Goal: Navigation & Orientation: Find specific page/section

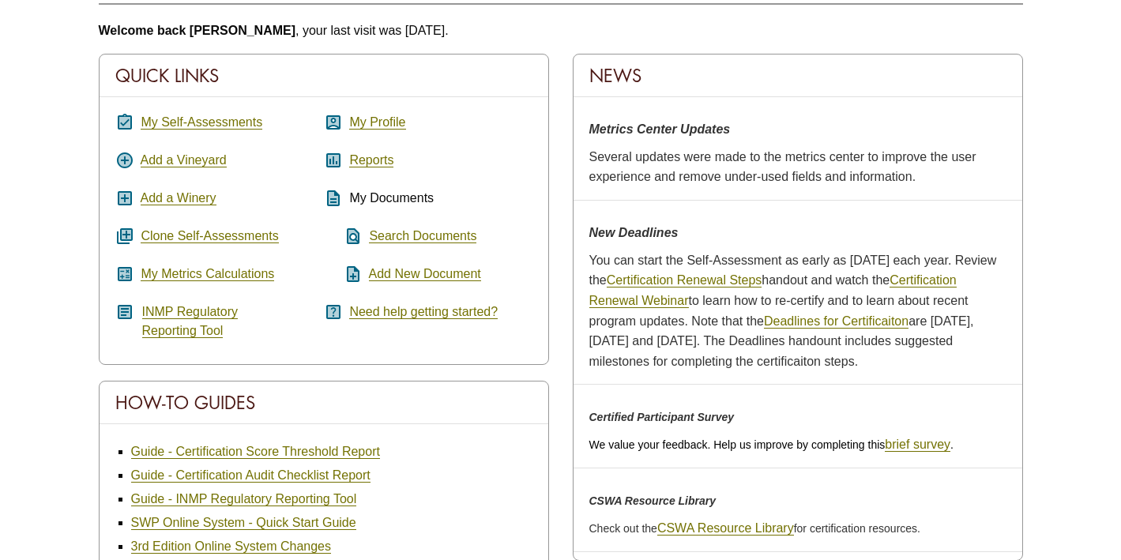
scroll to position [85, 0]
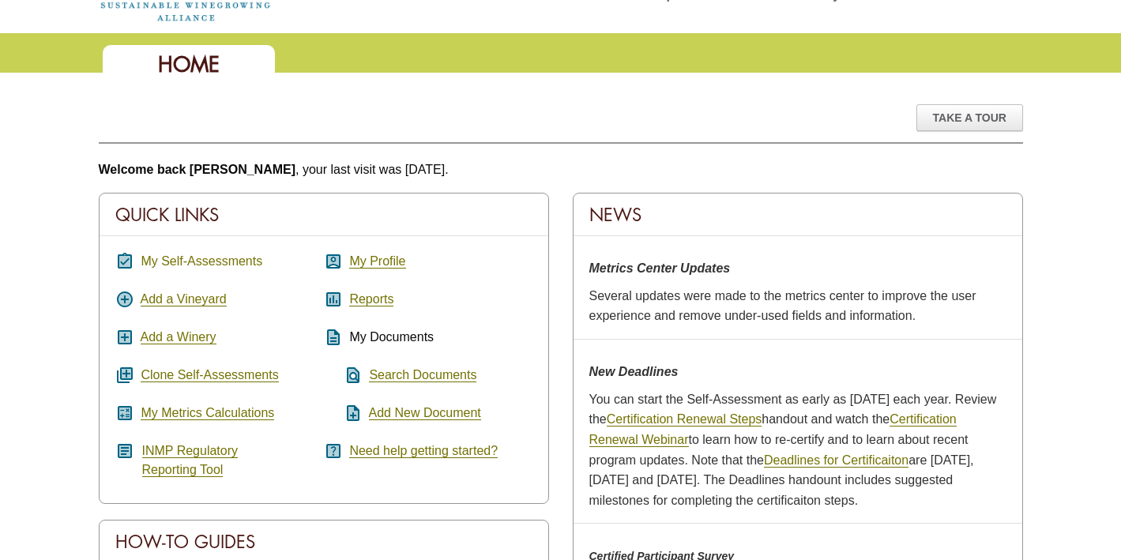
click at [248, 265] on link "My Self-Assessments" at bounding box center [202, 261] width 122 height 14
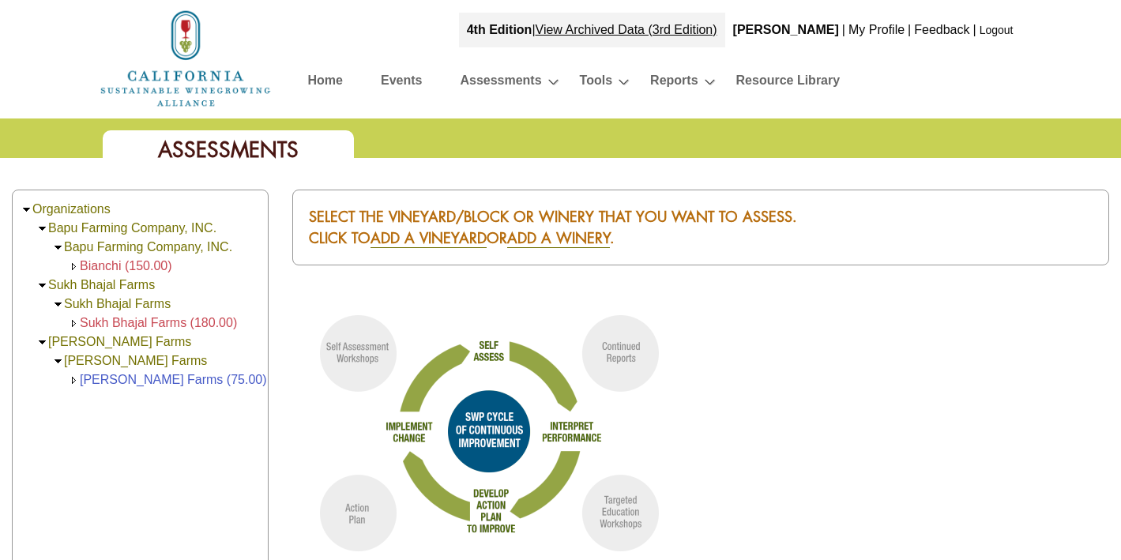
click at [322, 85] on link "Home" at bounding box center [325, 84] width 35 height 28
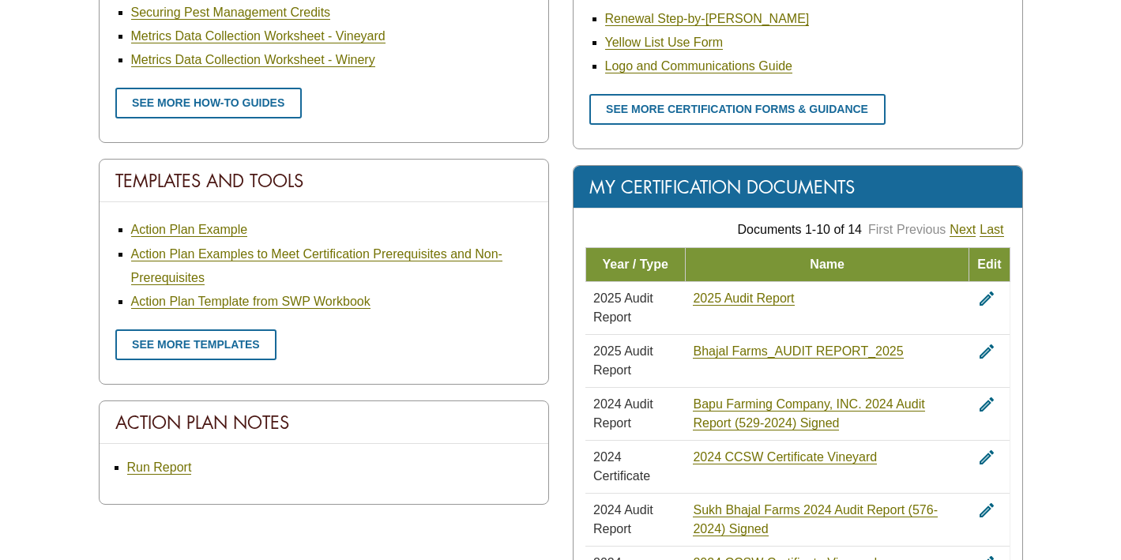
scroll to position [989, 0]
